Goal: Navigation & Orientation: Understand site structure

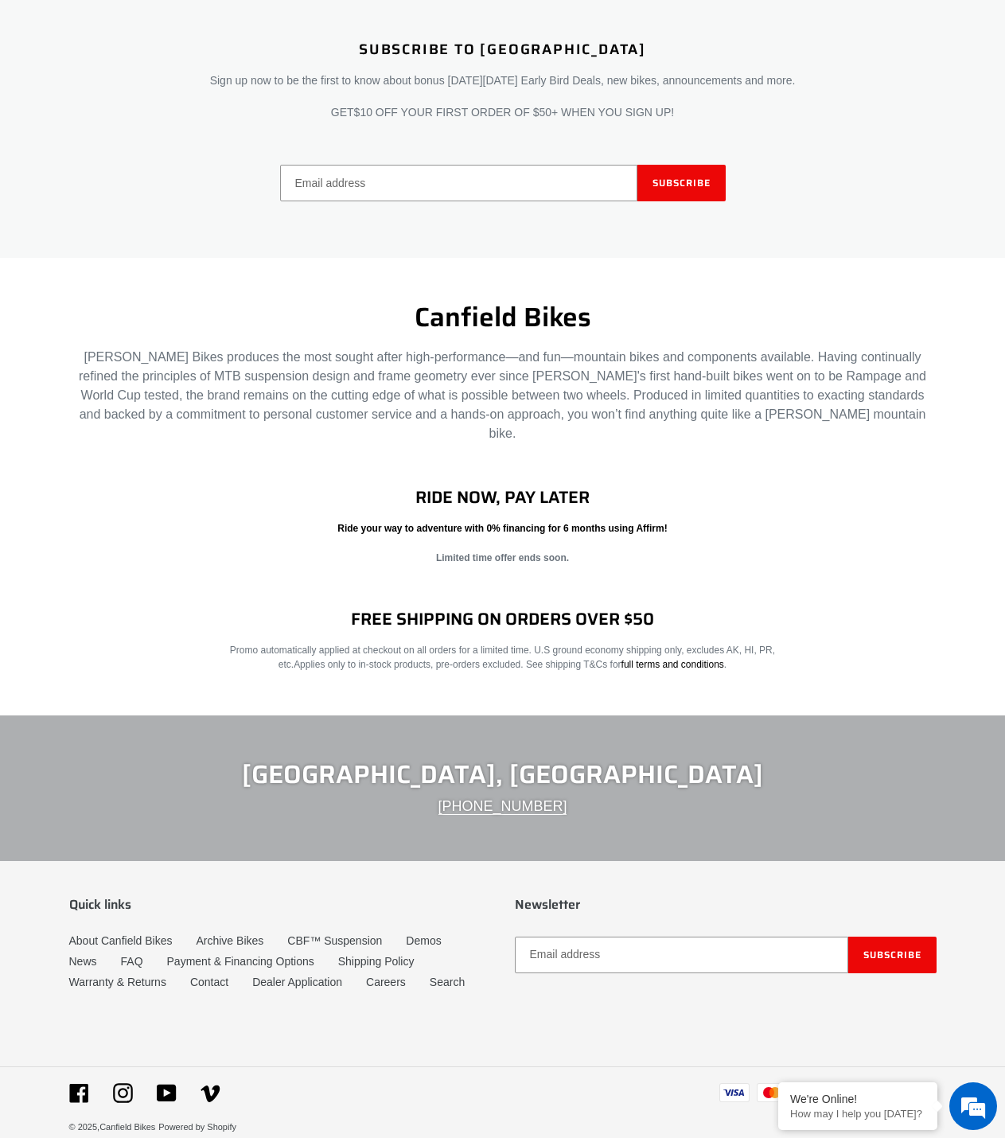
scroll to position [2476, 0]
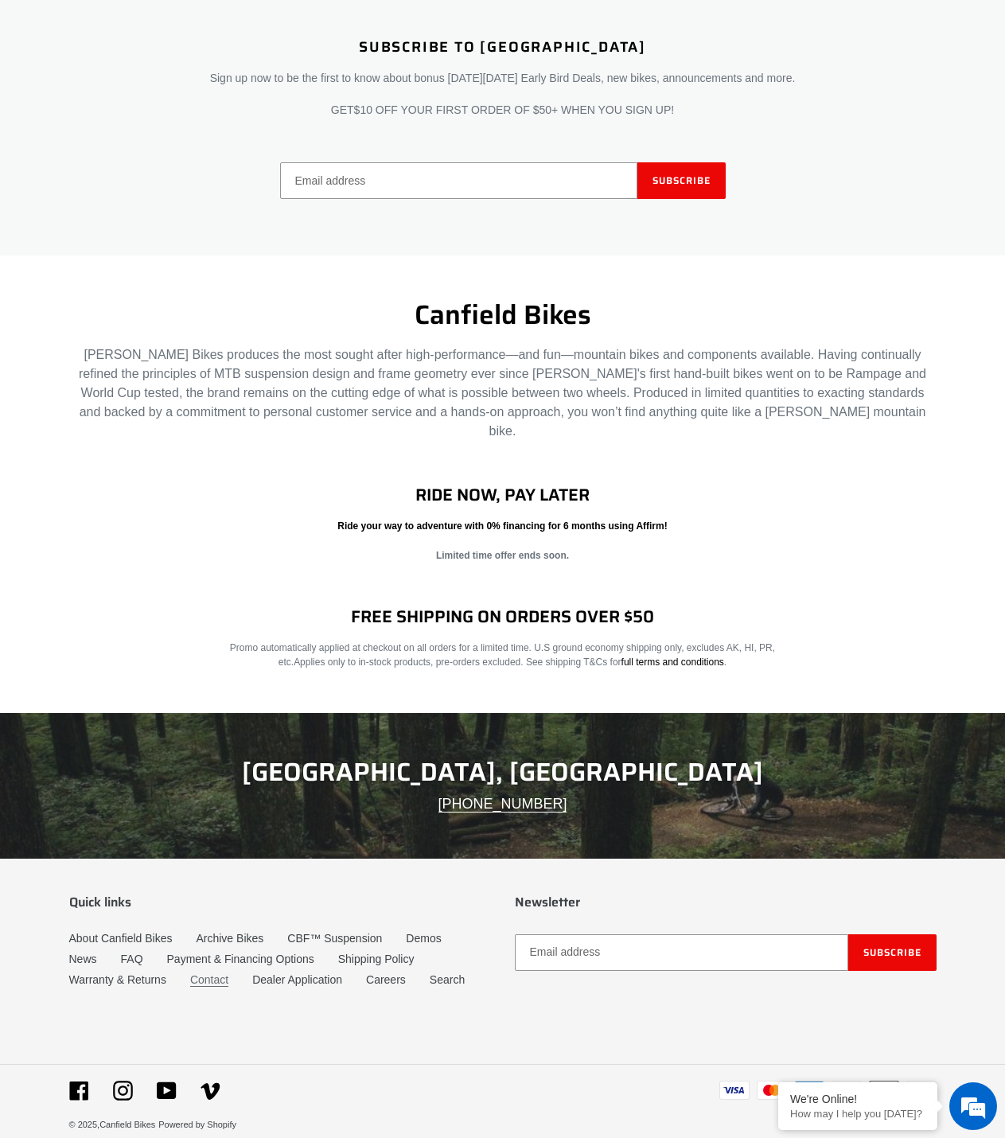
click at [206, 973] on link "Contact" at bounding box center [209, 980] width 38 height 14
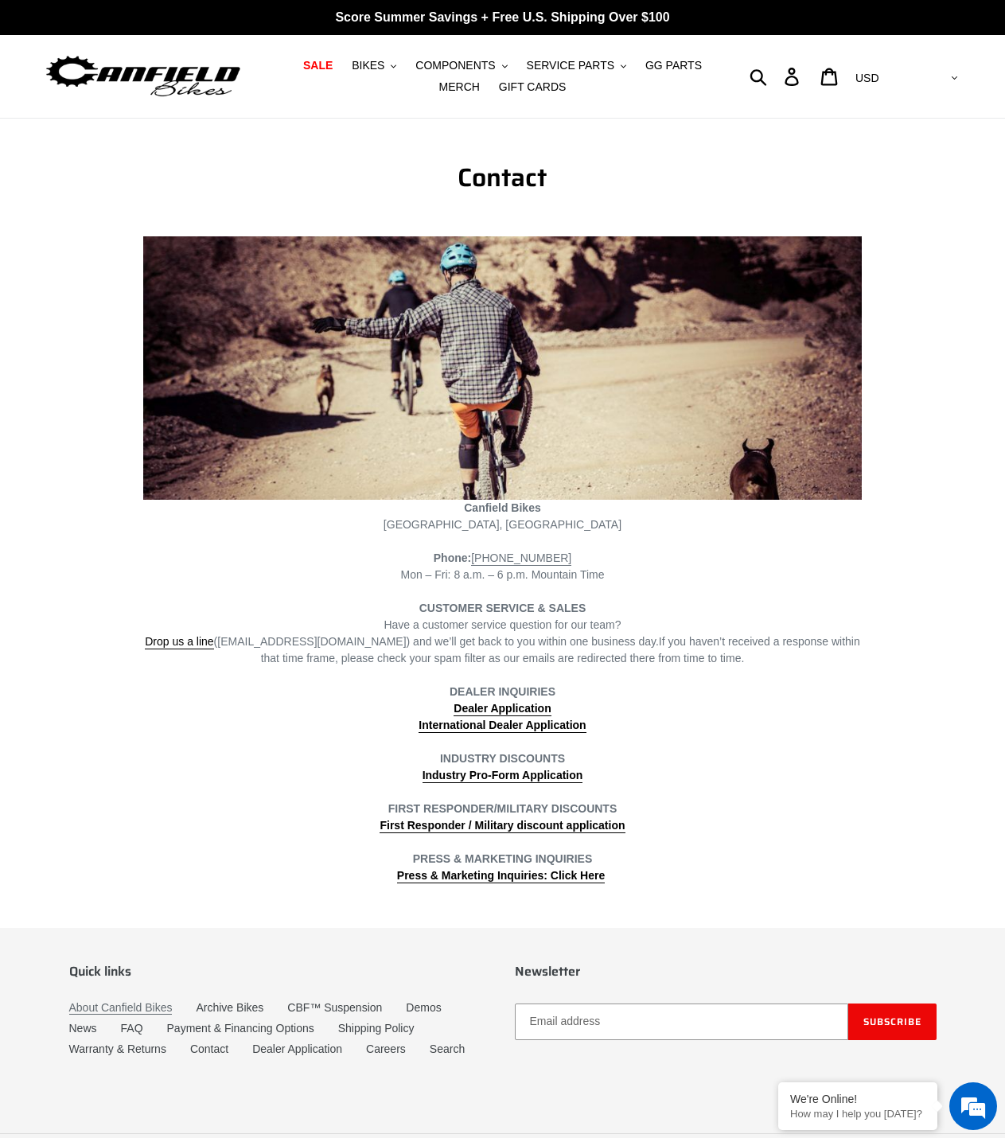
click at [127, 1005] on link "About Canfield Bikes" at bounding box center [120, 1008] width 103 height 14
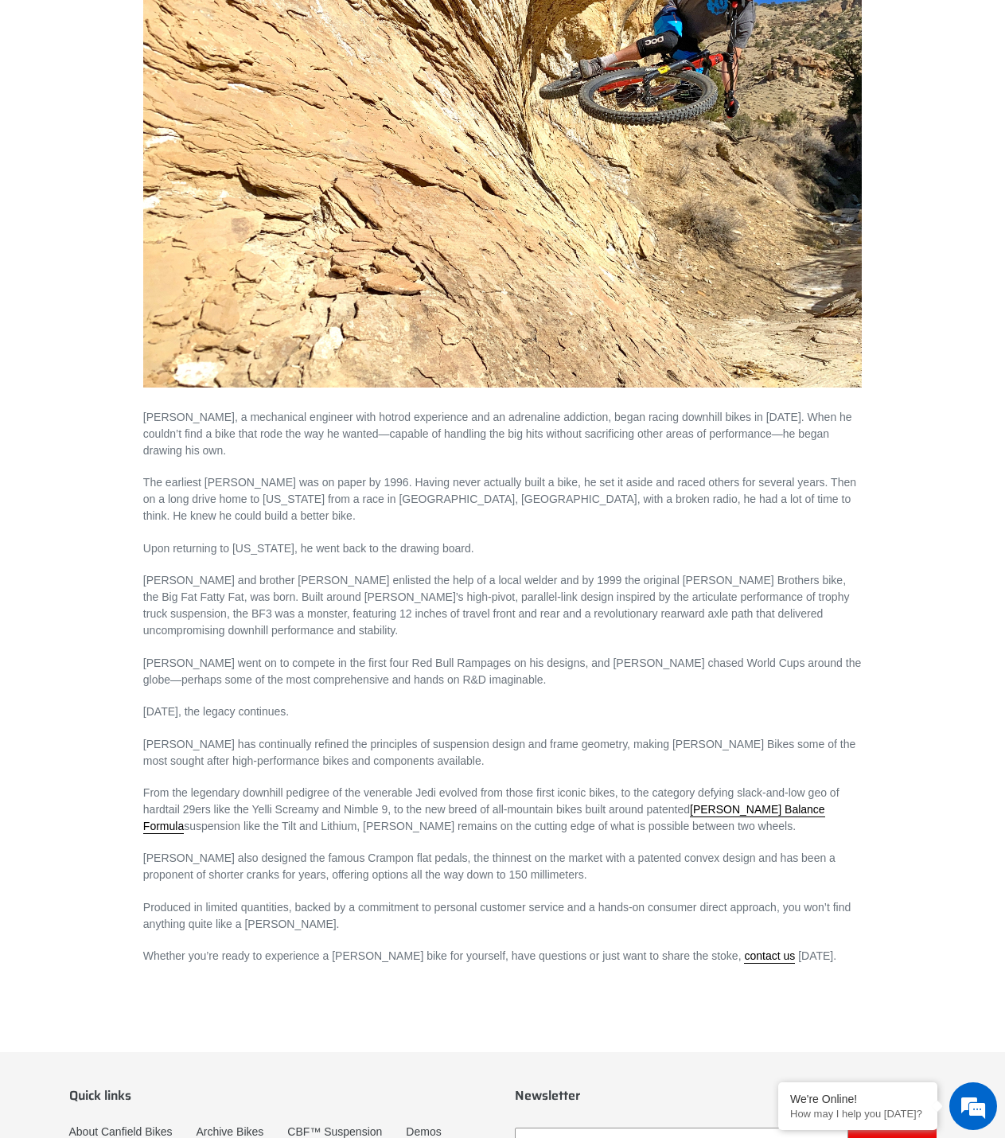
scroll to position [570, 0]
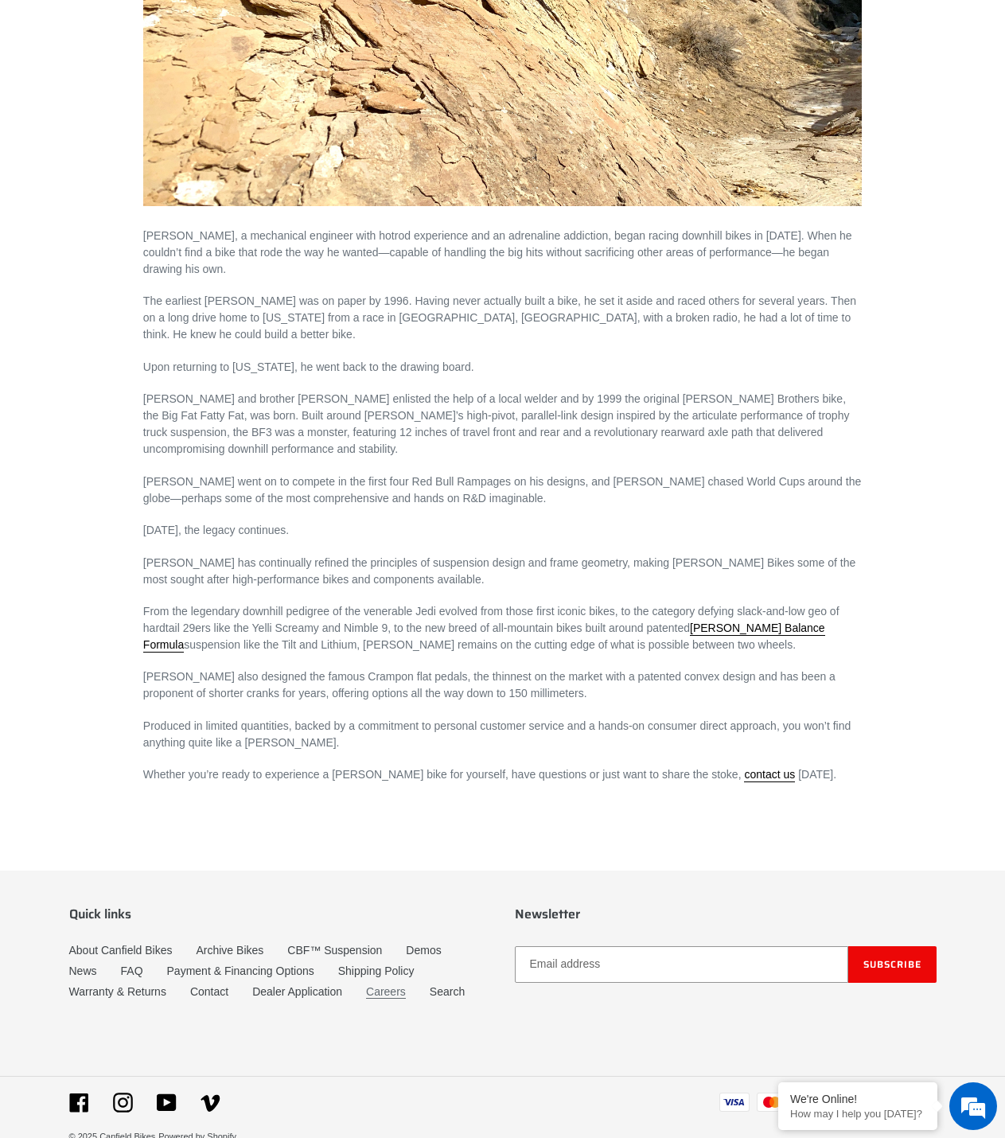
click at [387, 985] on link "Careers" at bounding box center [386, 992] width 40 height 14
